Goal: Check status: Check status

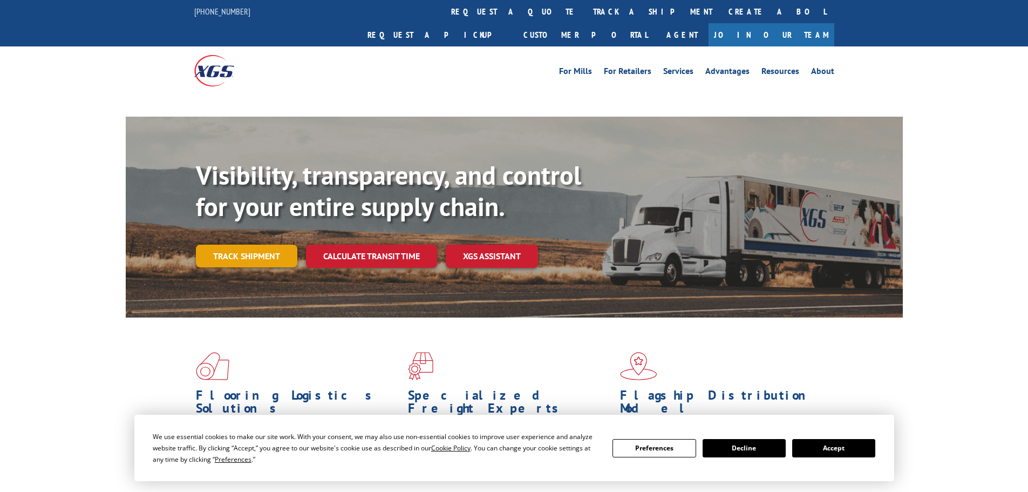
click at [274, 244] on link "Track shipment" at bounding box center [246, 255] width 101 height 23
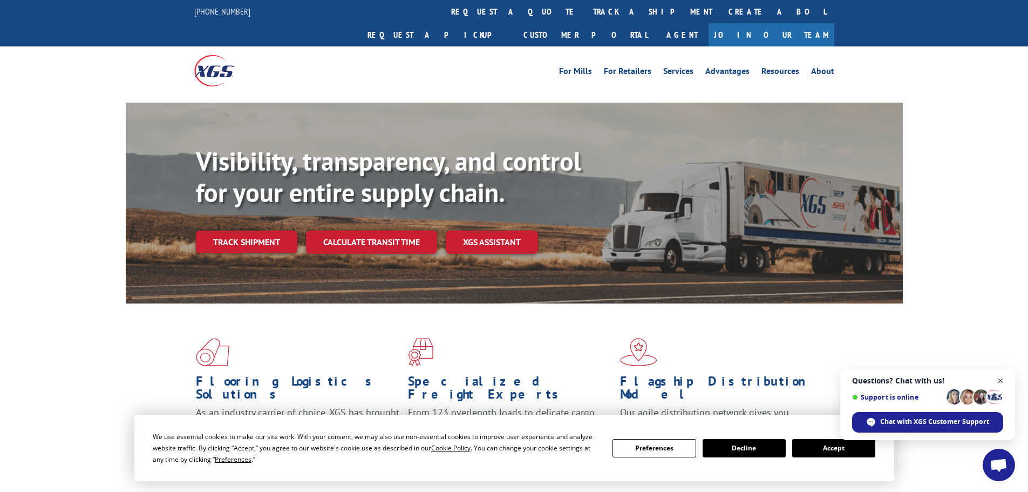
click at [997, 378] on span "Close chat" at bounding box center [1000, 380] width 13 height 13
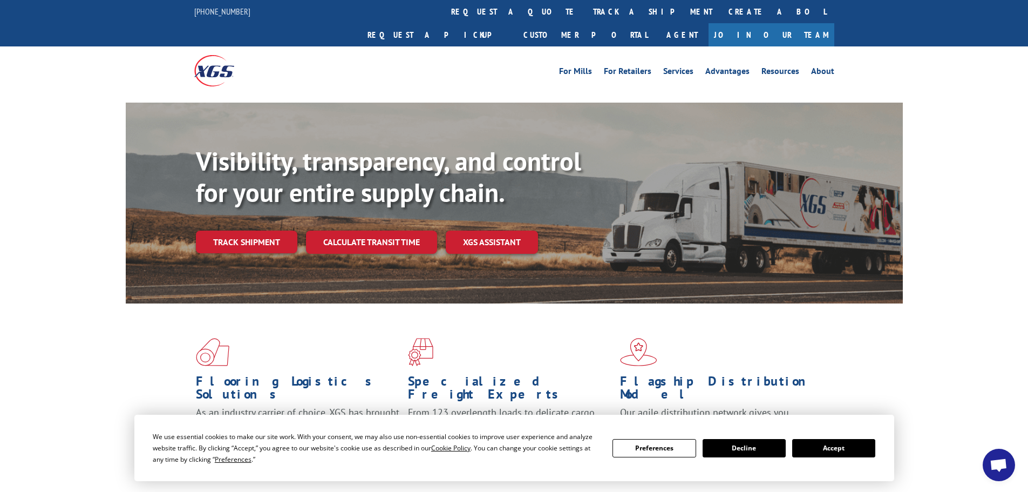
click at [840, 449] on button "Accept" at bounding box center [833, 448] width 83 height 18
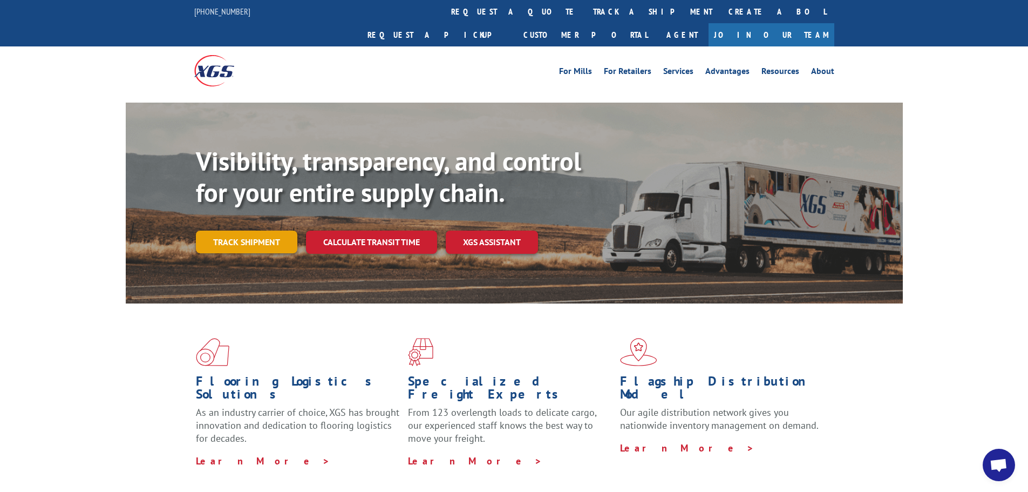
click at [237, 230] on link "Track shipment" at bounding box center [246, 241] width 101 height 23
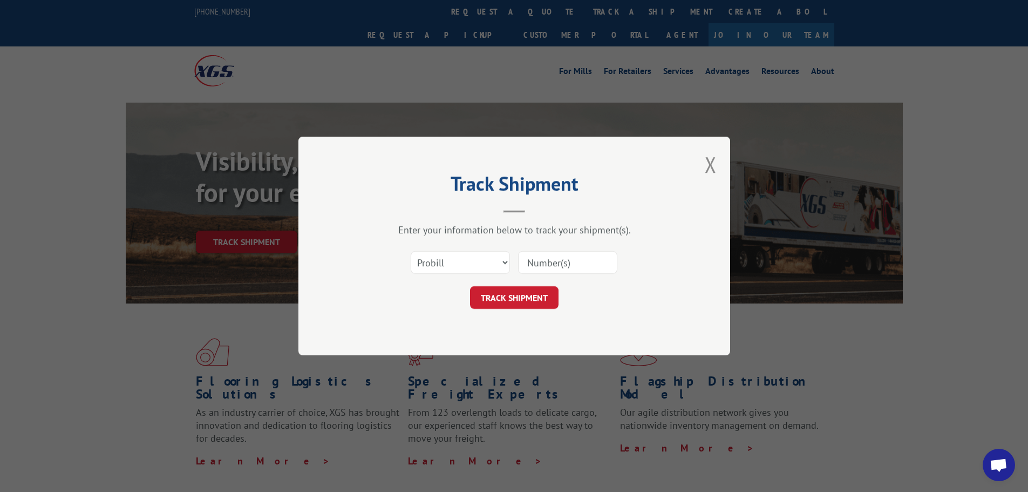
click at [560, 263] on input at bounding box center [567, 262] width 99 height 23
paste input "5523141"
type input "5523141"
click at [470, 286] on button "TRACK SHIPMENT" at bounding box center [514, 297] width 89 height 23
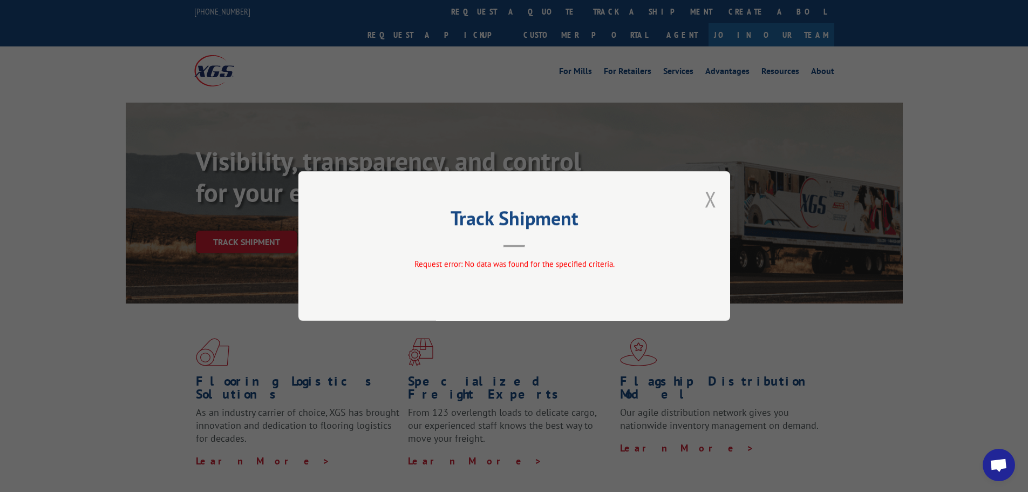
click at [711, 202] on button "Close modal" at bounding box center [711, 199] width 12 height 29
